Goal: Task Accomplishment & Management: Manage account settings

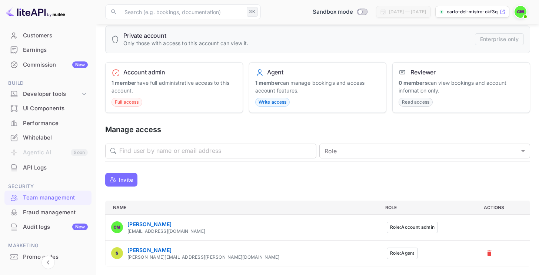
scroll to position [96, 0]
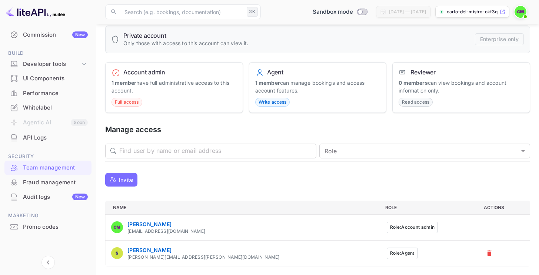
click at [58, 141] on div "API Logs" at bounding box center [55, 138] width 65 height 9
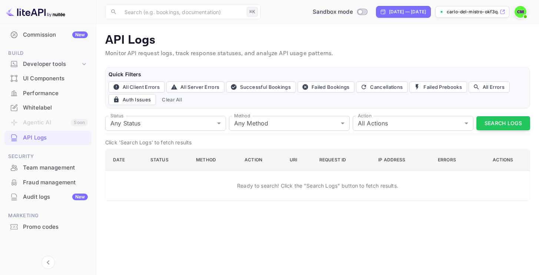
click at [60, 61] on div "Developer tools" at bounding box center [51, 64] width 57 height 9
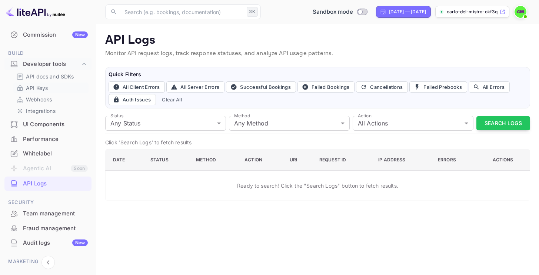
click at [49, 88] on link "API Keys" at bounding box center [50, 88] width 69 height 8
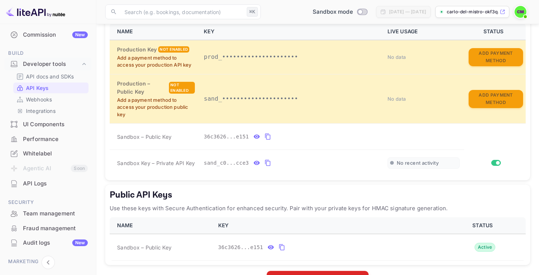
scroll to position [193, 0]
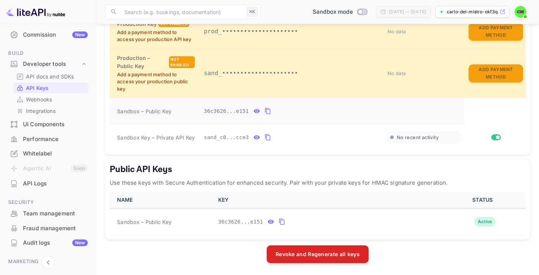
click at [256, 113] on icon "private api keys table" at bounding box center [256, 111] width 7 height 9
click at [337, 109] on icon "private api keys table" at bounding box center [338, 111] width 7 height 9
click at [272, 136] on button "private api keys table" at bounding box center [268, 137] width 10 height 12
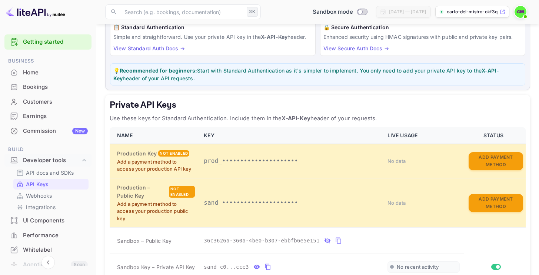
scroll to position [0, 0]
